Goal: Task Accomplishment & Management: Complete application form

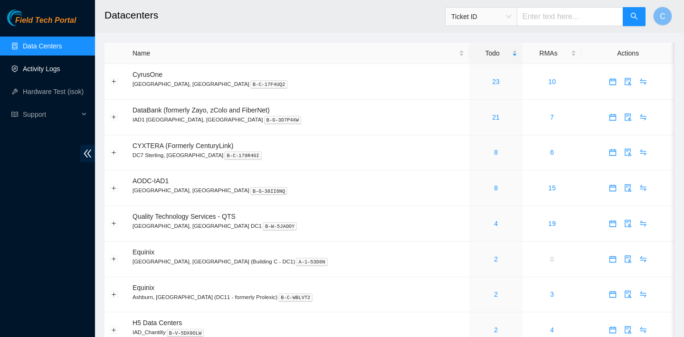
click at [59, 68] on link "Activity Logs" at bounding box center [42, 69] width 38 height 8
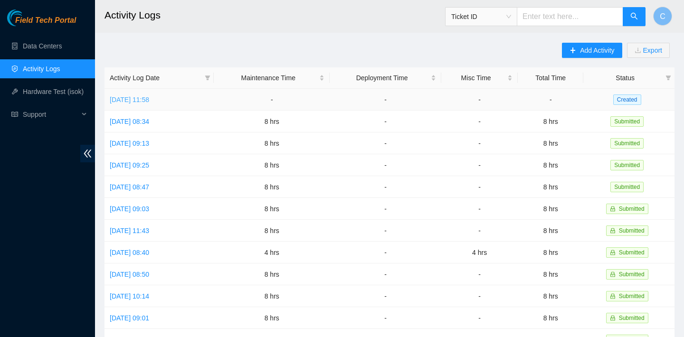
click at [149, 100] on link "[DATE] 11:58" at bounding box center [129, 100] width 39 height 8
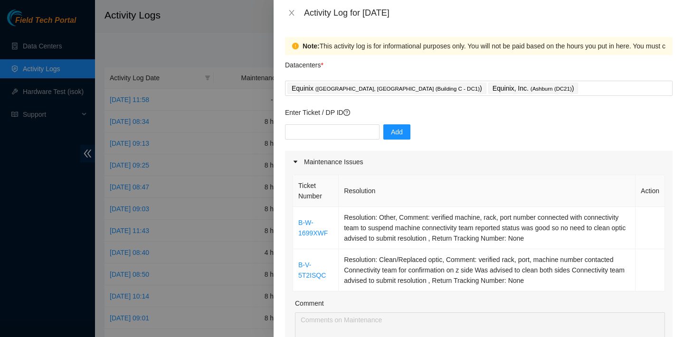
scroll to position [121, 0]
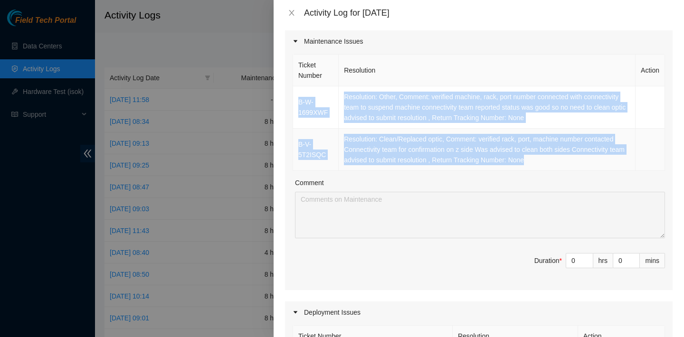
drag, startPoint x: 300, startPoint y: 91, endPoint x: 566, endPoint y: 161, distance: 274.7
click at [566, 161] on tbody "B-W-1699XWF Resolution: Other, Comment: verified machine, rack, port number con…" at bounding box center [479, 128] width 372 height 85
copy tbody "B-W-1699XWF Resolution: Other, Comment: verified machine, rack, port number con…"
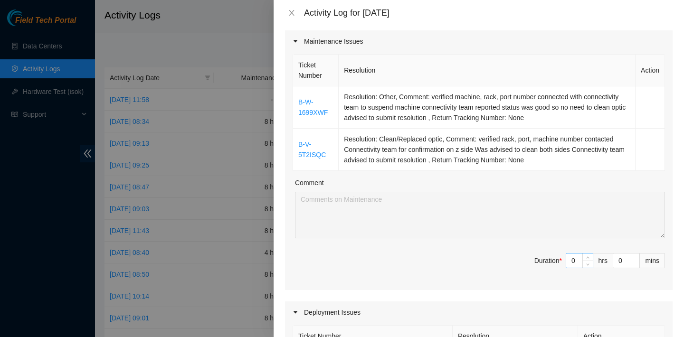
click at [578, 263] on input "0" at bounding box center [579, 261] width 27 height 14
type input "1"
click at [585, 256] on span "up" at bounding box center [588, 259] width 6 height 6
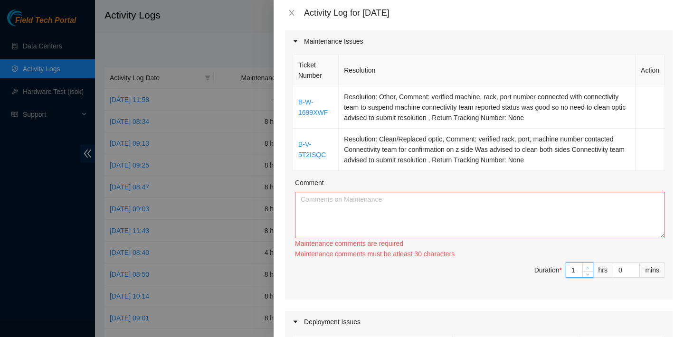
type input "2"
click at [585, 265] on span "up" at bounding box center [588, 268] width 6 height 6
type input "3"
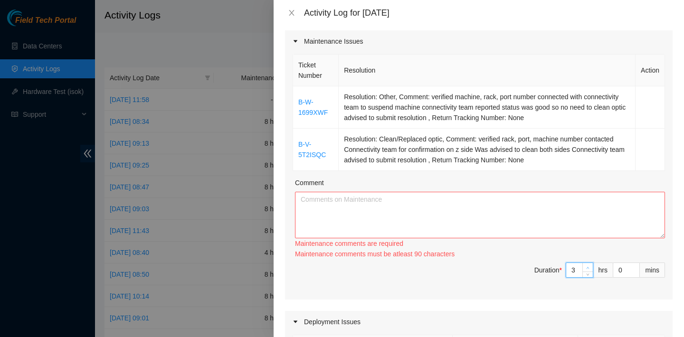
click at [585, 263] on span "Increase Value" at bounding box center [588, 267] width 10 height 9
type input "4"
click at [585, 263] on span "Increase Value" at bounding box center [588, 267] width 10 height 9
type input "5"
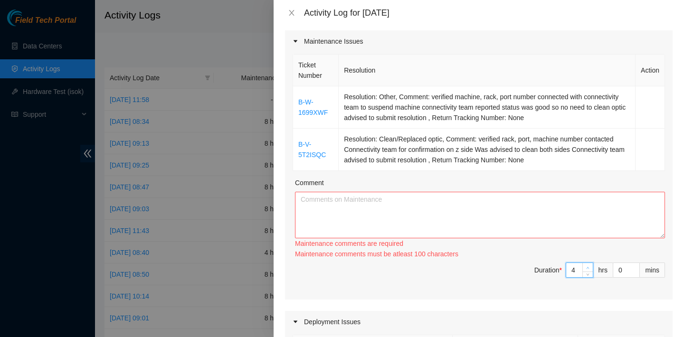
type input "5"
click at [584, 265] on span "Increase Value" at bounding box center [588, 267] width 10 height 9
type input "6"
click at [584, 265] on span "Increase Value" at bounding box center [588, 267] width 10 height 9
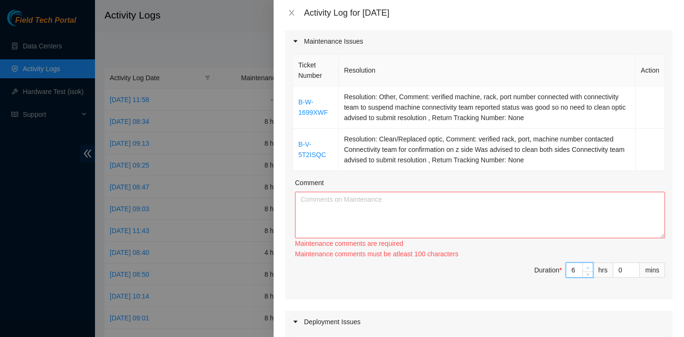
type input "7"
click at [584, 265] on span "Increase Value" at bounding box center [588, 267] width 10 height 9
type input "8"
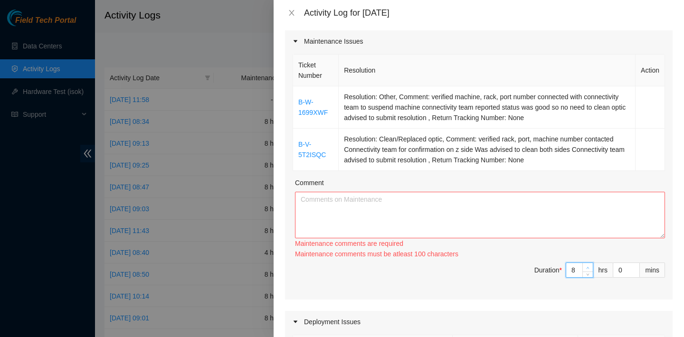
click at [584, 265] on span "Increase Value" at bounding box center [588, 267] width 10 height 9
click at [581, 213] on textarea "Comment" at bounding box center [480, 215] width 370 height 47
paste textarea "B-W-1699XWF Resolution: Other, Comment: verified machine, rack, port number con…"
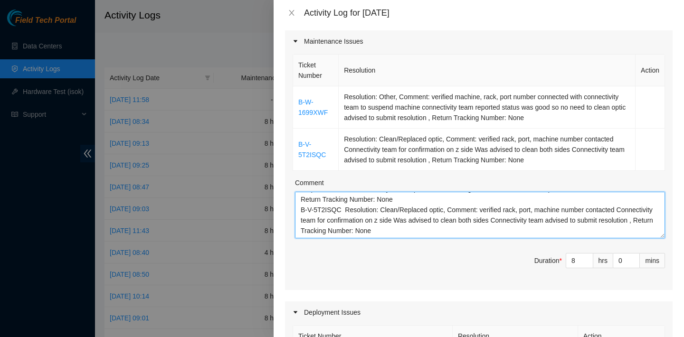
scroll to position [520, 0]
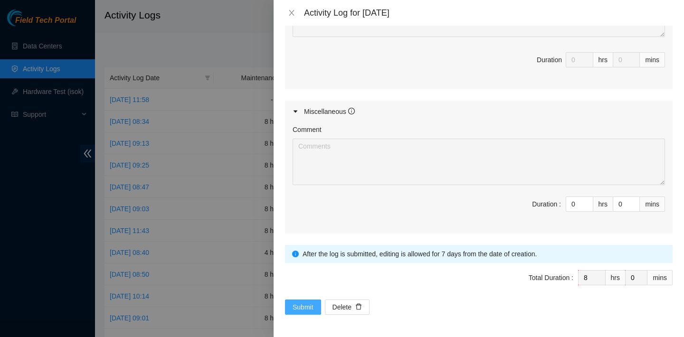
type textarea "B-W-1699XWF Resolution: Other, Comment: verified machine, rack, port number con…"
click at [308, 302] on span "Submit" at bounding box center [303, 307] width 21 height 10
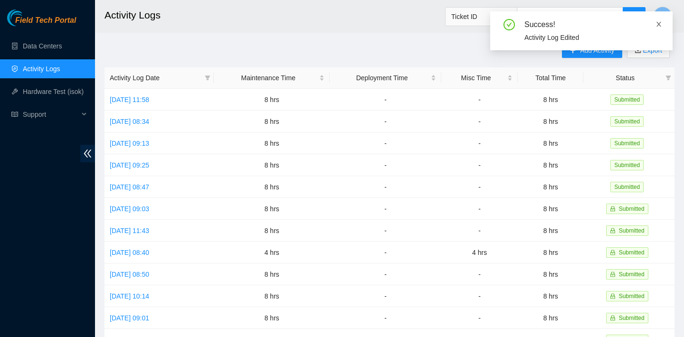
click at [660, 24] on icon "close" at bounding box center [659, 24] width 7 height 7
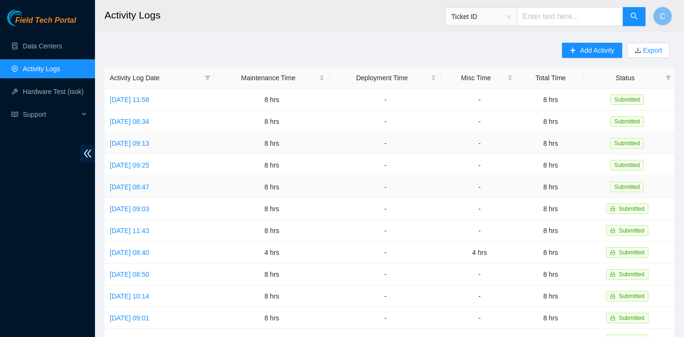
scroll to position [244, 0]
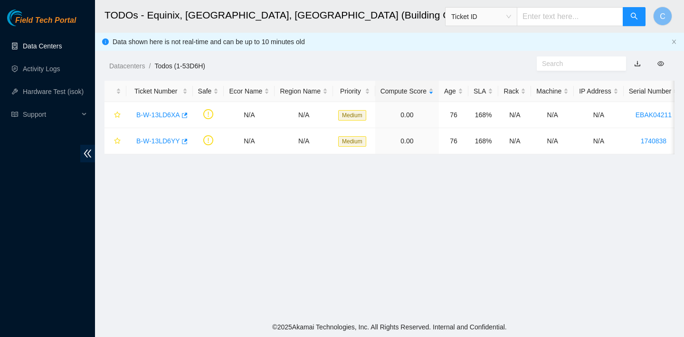
click at [62, 42] on link "Data Centers" at bounding box center [42, 46] width 39 height 8
